Goal: Contribute content: Add original content to the website for others to see

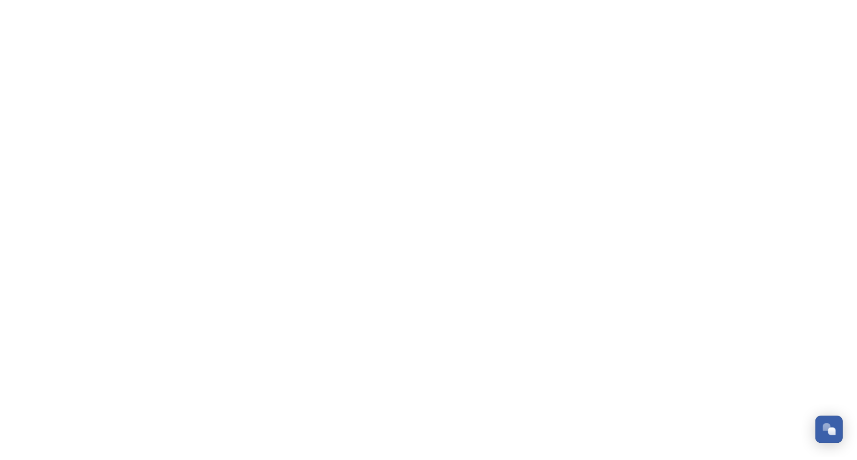
scroll to position [145, 0]
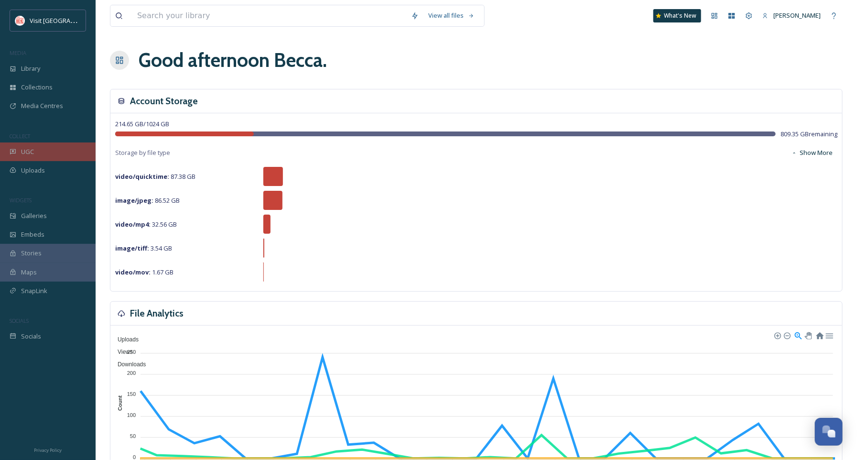
click at [35, 155] on div "UGC" at bounding box center [48, 151] width 96 height 19
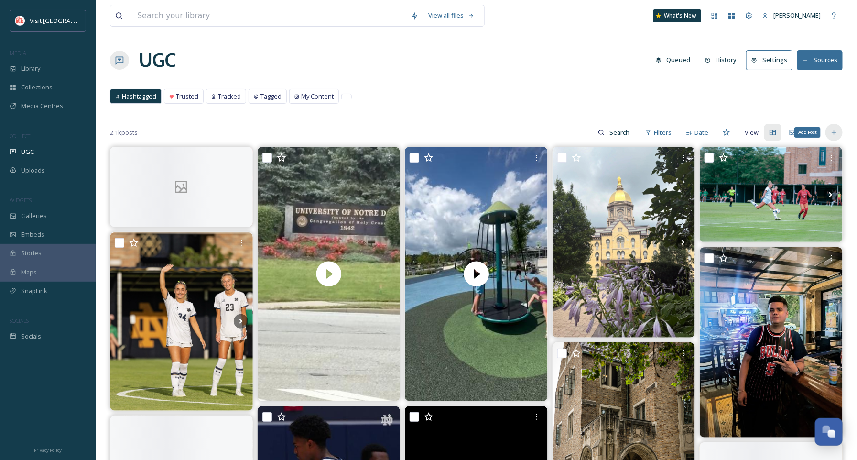
click at [834, 130] on icon at bounding box center [834, 133] width 8 height 8
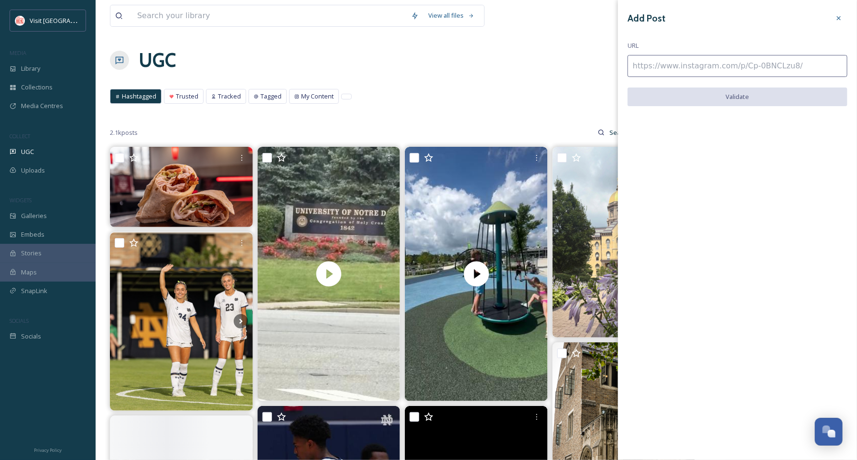
click at [749, 68] on input at bounding box center [737, 66] width 220 height 22
paste input "[URL][DOMAIN_NAME]"
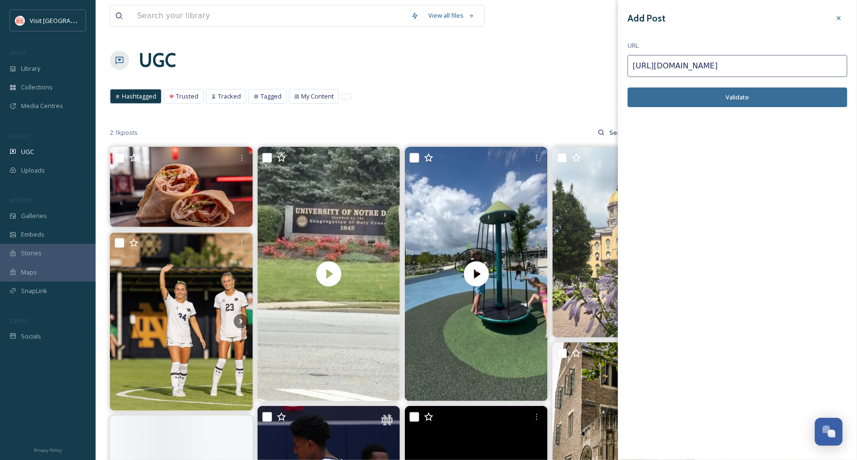
type input "[URL][DOMAIN_NAME]"
click at [745, 100] on button "Validate" at bounding box center [737, 97] width 220 height 20
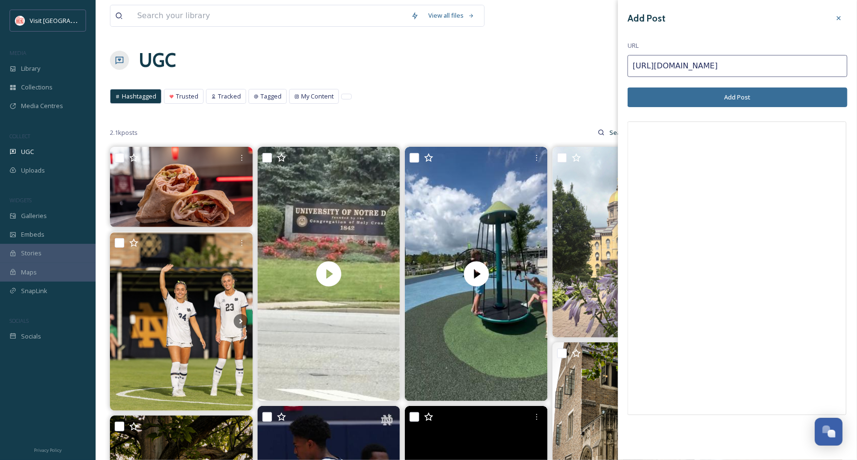
click at [724, 96] on button "Add Post" at bounding box center [737, 97] width 220 height 20
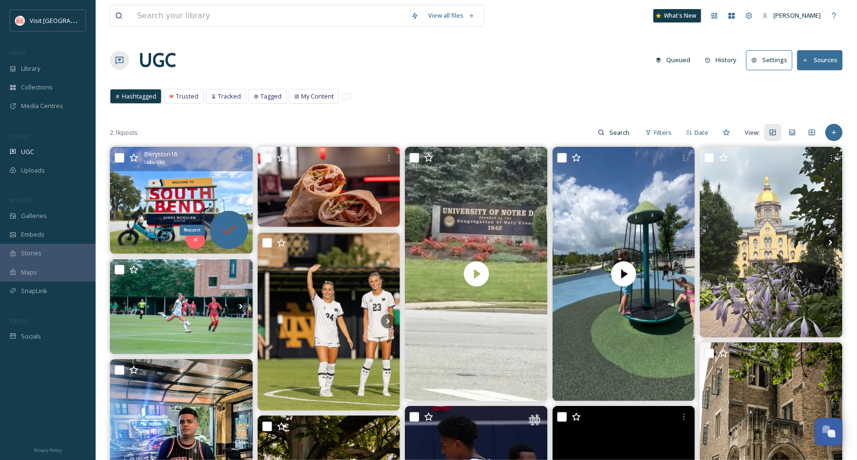
click at [233, 226] on icon at bounding box center [228, 229] width 19 height 19
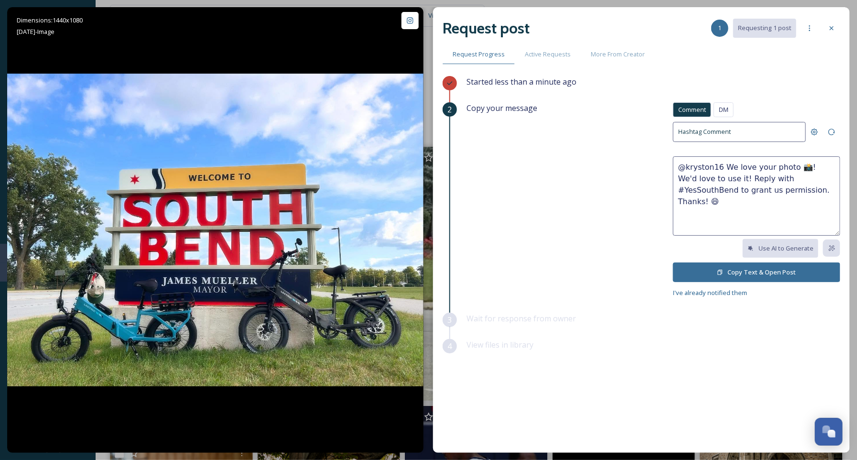
click at [688, 272] on button "Copy Text & Open Post" at bounding box center [756, 272] width 167 height 20
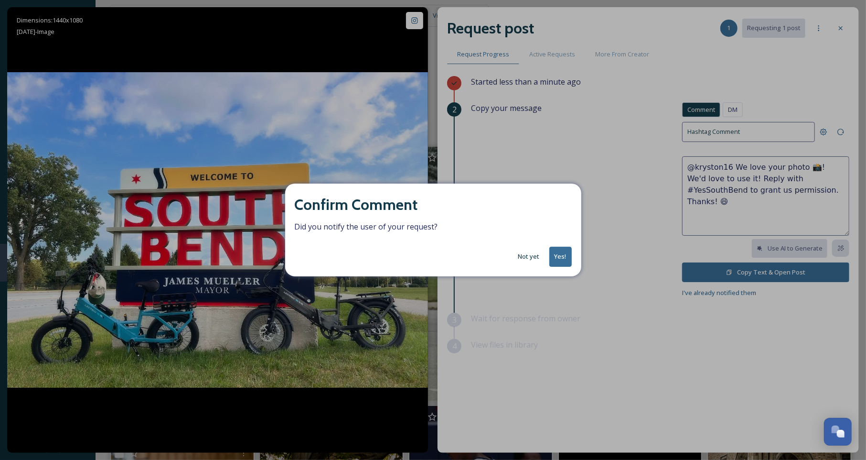
click at [557, 259] on button "Yes!" at bounding box center [561, 257] width 22 height 20
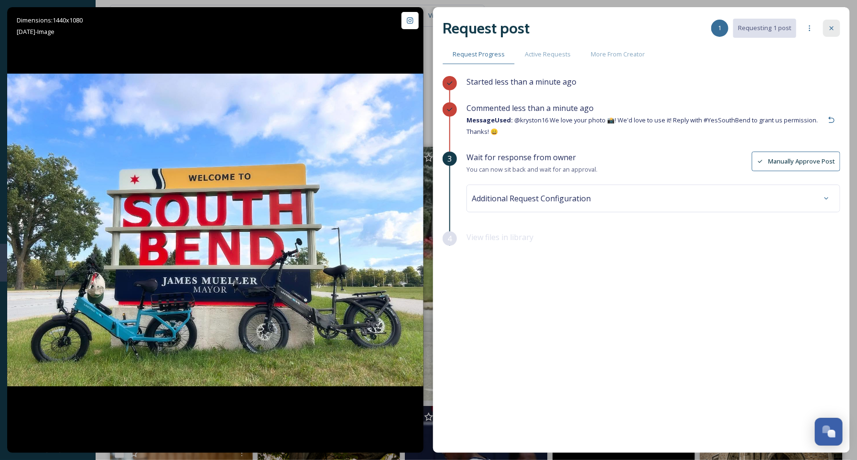
click at [826, 29] on div at bounding box center [831, 28] width 17 height 17
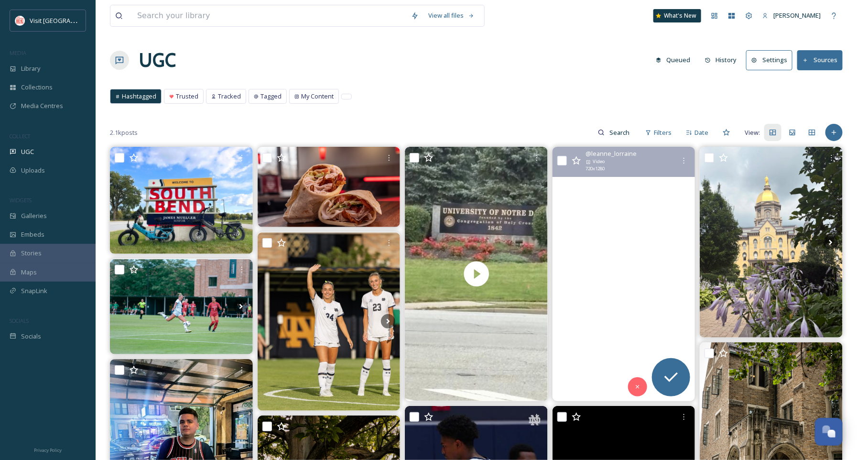
click at [652, 306] on video "A little fun between hockey games visithowardpark! \a\a#summer #sun #fun #icecr…" at bounding box center [623, 274] width 143 height 254
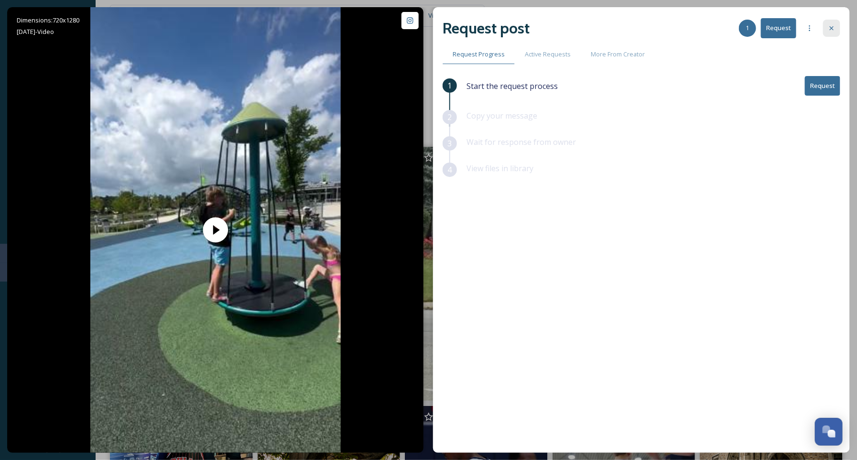
click at [828, 29] on icon at bounding box center [832, 28] width 8 height 8
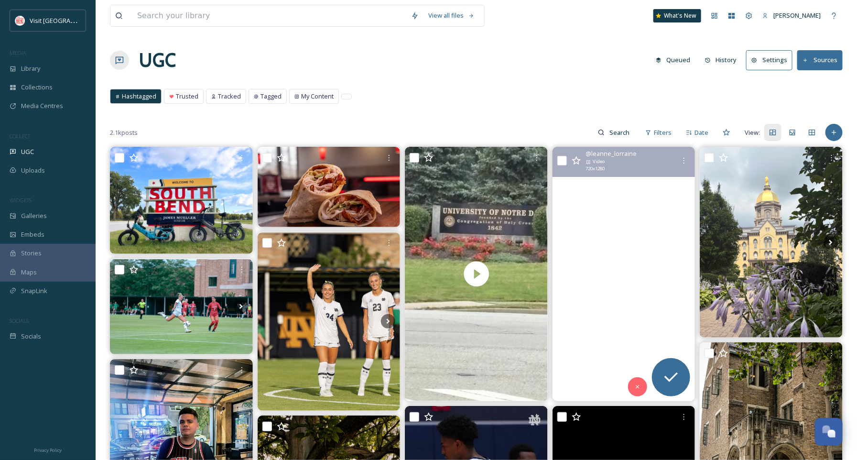
click at [618, 210] on video "A little fun between hockey games visithowardpark! \a\a#summer #sun #fun #icecr…" at bounding box center [623, 274] width 143 height 254
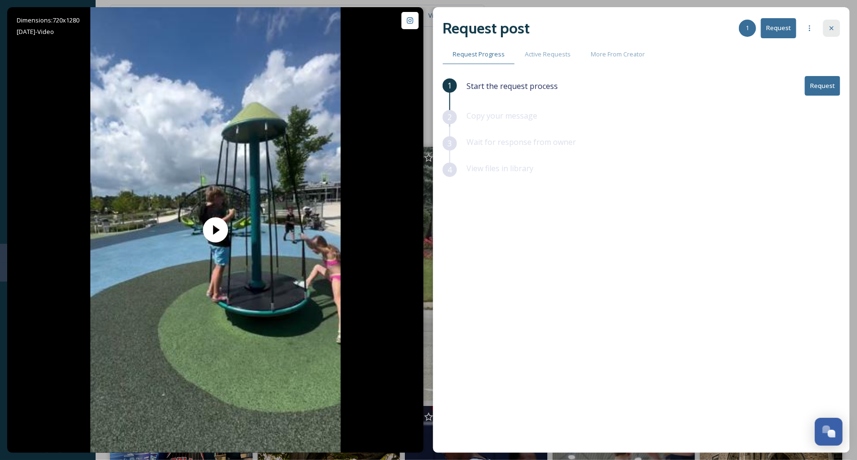
click at [831, 30] on icon at bounding box center [832, 28] width 8 height 8
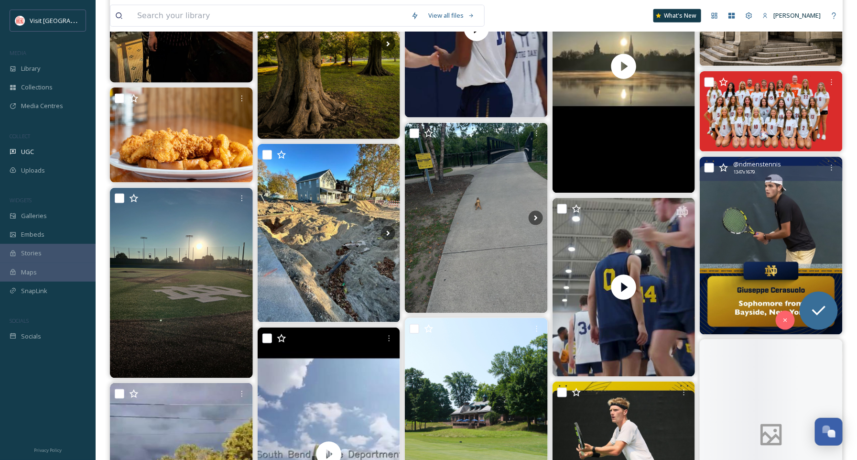
scroll to position [468, 0]
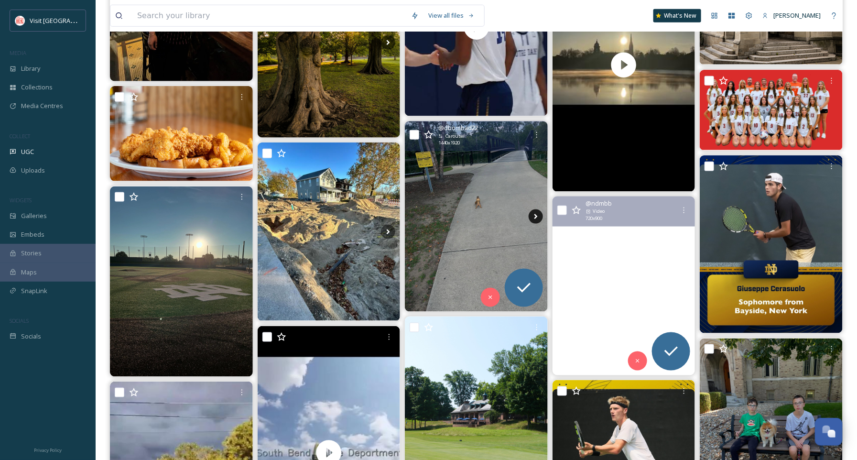
click at [537, 216] on icon at bounding box center [535, 216] width 3 height 5
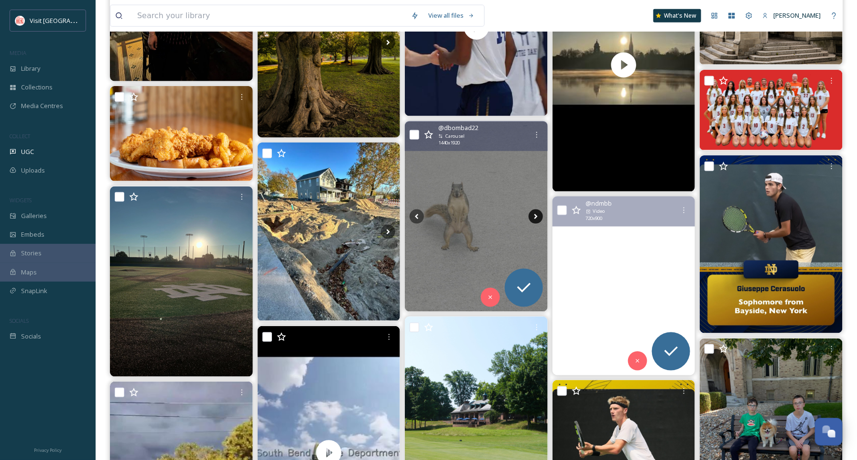
click at [537, 216] on icon at bounding box center [535, 216] width 3 height 5
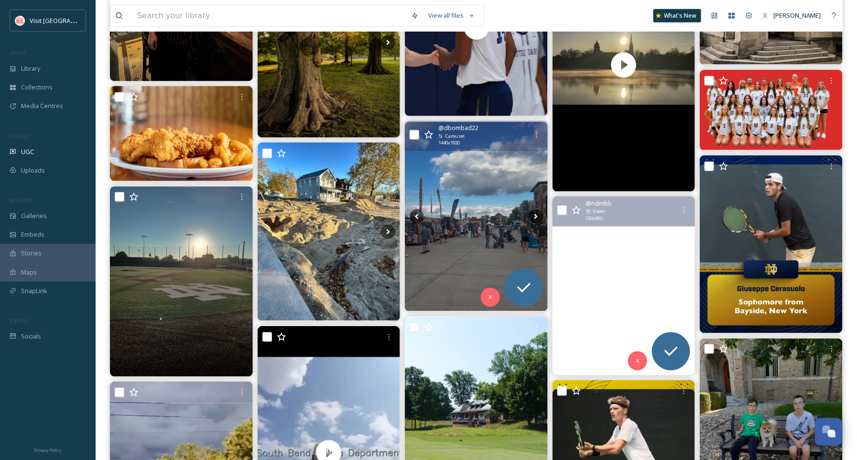
click at [468, 223] on img at bounding box center [476, 216] width 143 height 189
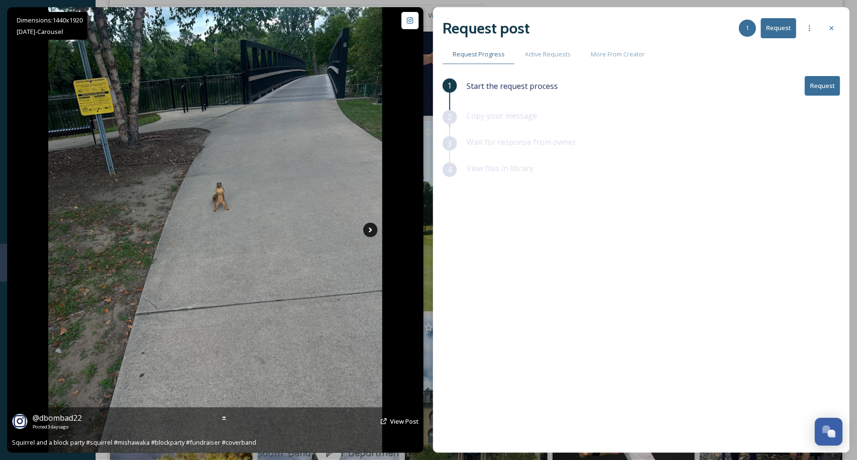
click at [374, 230] on icon at bounding box center [370, 230] width 14 height 14
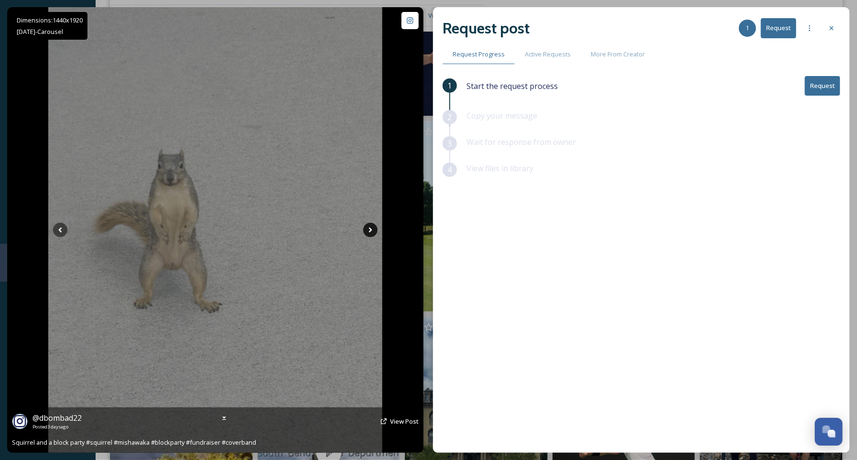
click at [374, 230] on icon at bounding box center [370, 230] width 14 height 14
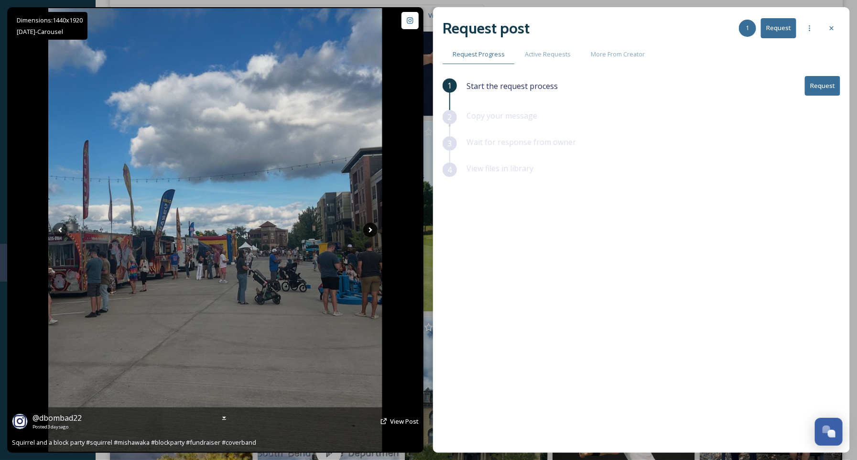
click at [374, 230] on icon at bounding box center [370, 230] width 14 height 14
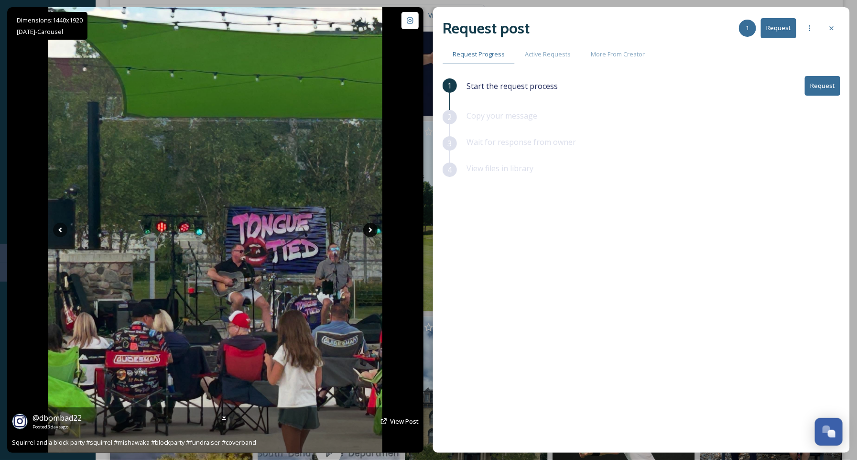
click at [374, 230] on icon at bounding box center [370, 230] width 14 height 14
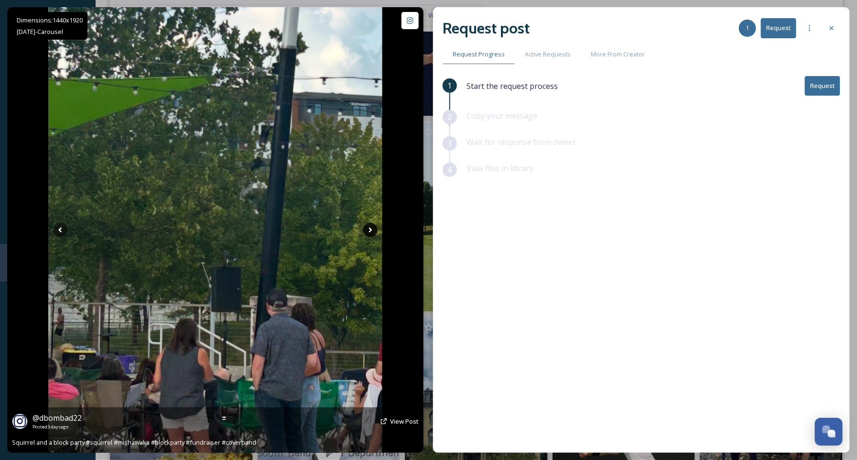
click at [374, 230] on icon at bounding box center [370, 230] width 14 height 14
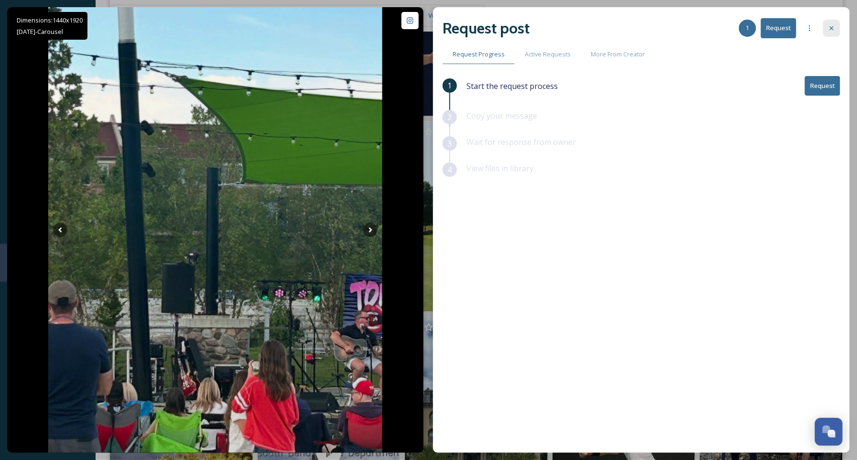
click at [831, 28] on icon at bounding box center [832, 28] width 4 height 4
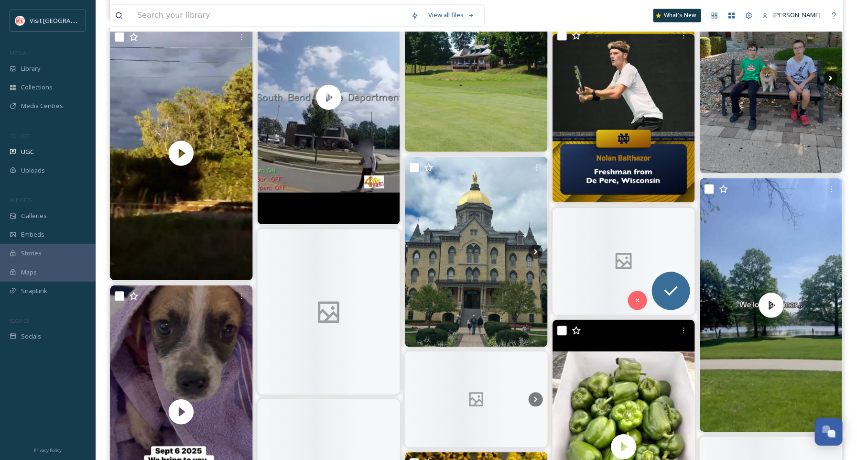
scroll to position [824, 0]
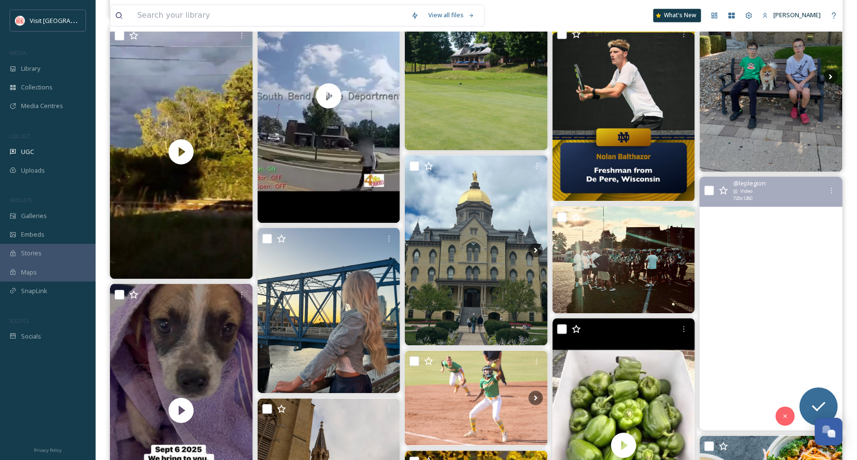
click at [765, 238] on video "We are ready for the season!☘️🔥😍\a#GoIrish" at bounding box center [771, 304] width 143 height 254
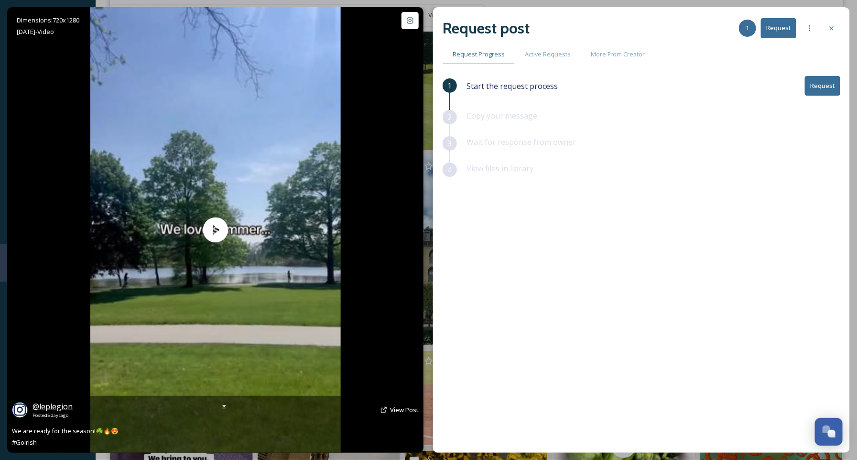
click at [53, 405] on span "@ leplegion" at bounding box center [52, 406] width 40 height 11
